Goal: Entertainment & Leisure: Consume media (video, audio)

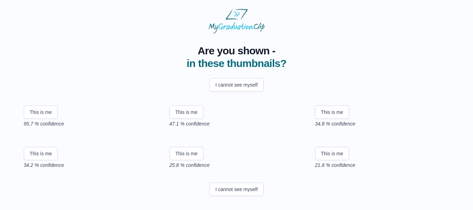
scroll to position [56, 0]
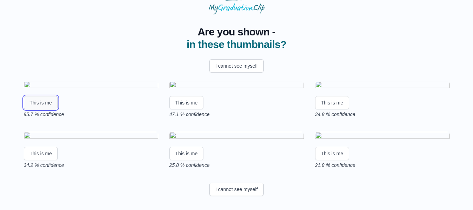
click at [39, 109] on button "This is me" at bounding box center [41, 102] width 34 height 13
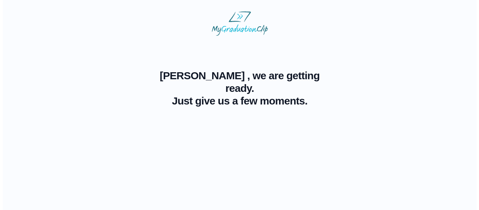
scroll to position [0, 0]
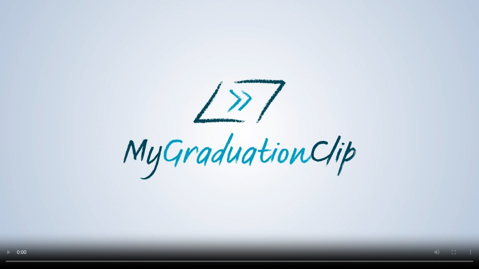
click at [151, 182] on video at bounding box center [239, 134] width 479 height 269
click at [238, 34] on video at bounding box center [239, 134] width 479 height 269
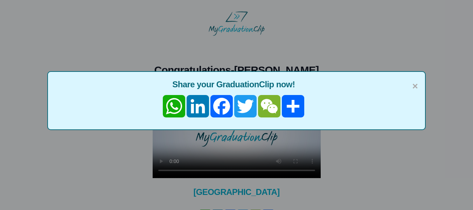
click at [239, 148] on div "× Share your GraduationClip now! WhatsApp LinkedIn Facebook Twitter WeChat Share" at bounding box center [236, 105] width 473 height 210
click at [415, 85] on span "×" at bounding box center [416, 86] width 6 height 15
